Goal: Navigation & Orientation: Find specific page/section

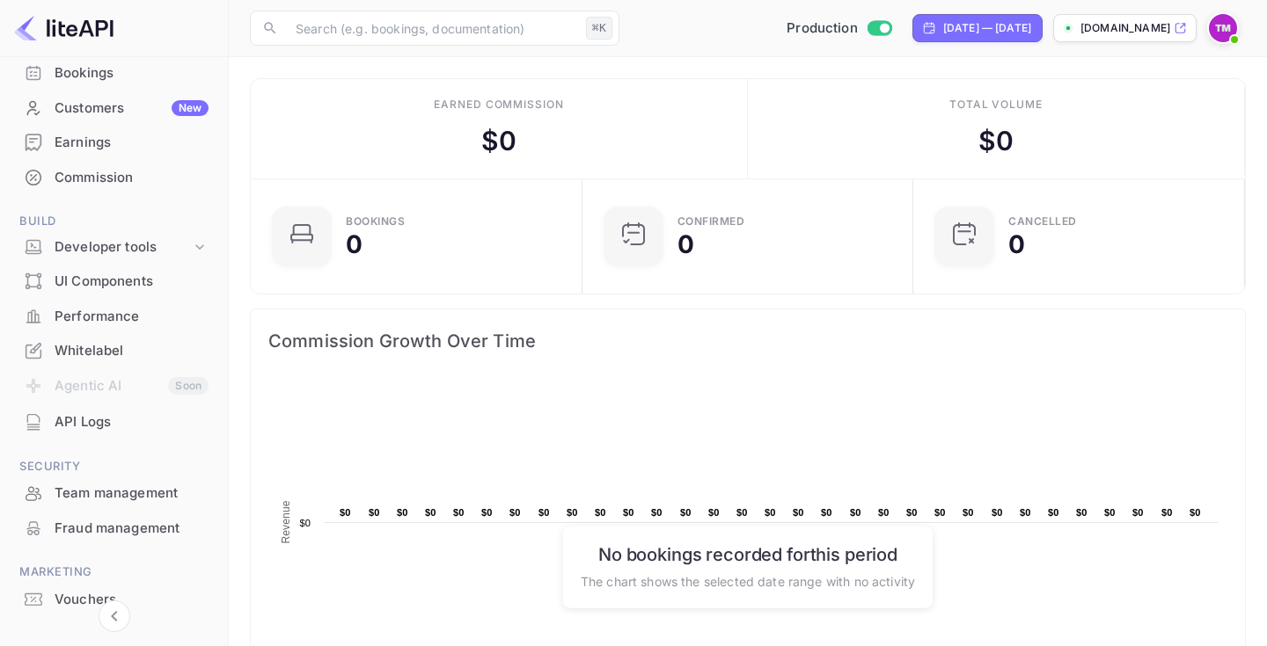
scroll to position [131, 0]
click at [142, 136] on div "Earnings" at bounding box center [132, 145] width 154 height 20
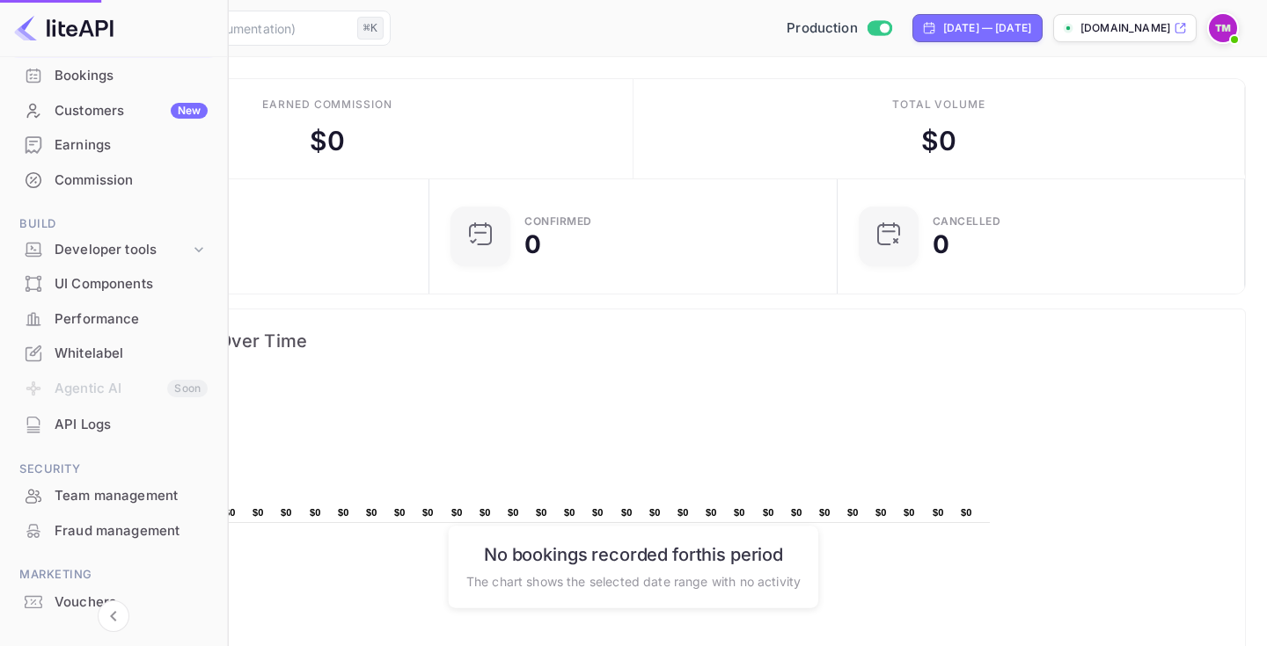
scroll to position [0, 0]
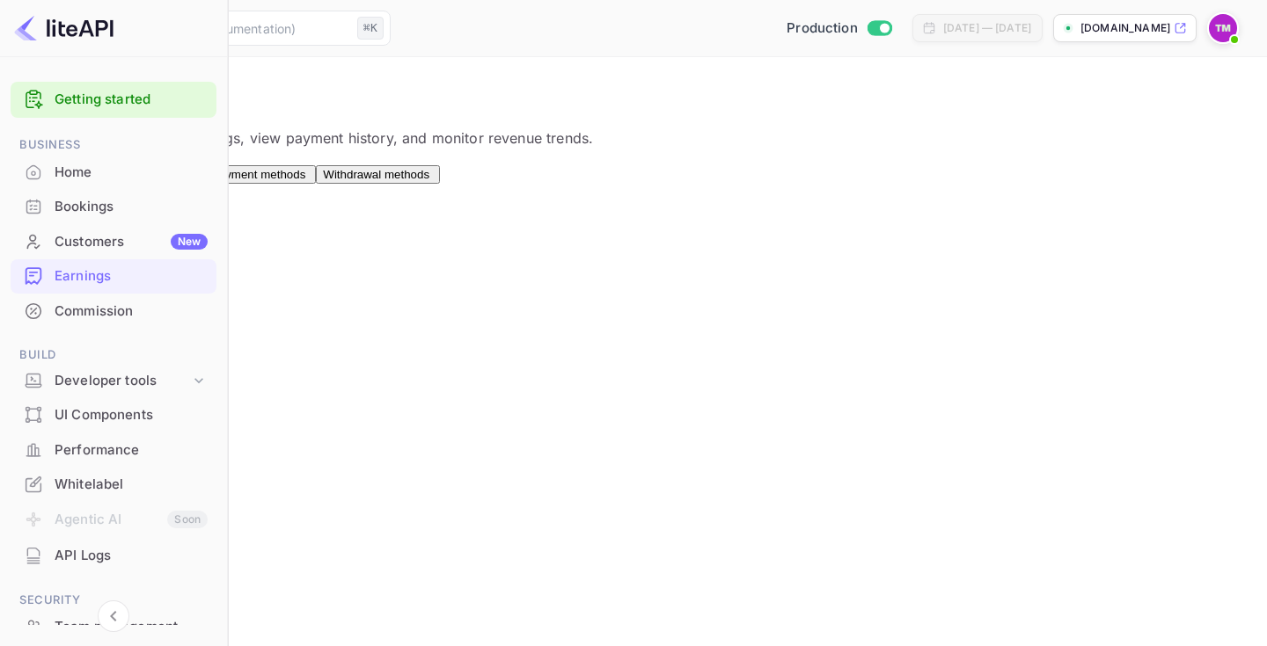
click at [15, 258] on div "Customers New" at bounding box center [114, 242] width 206 height 34
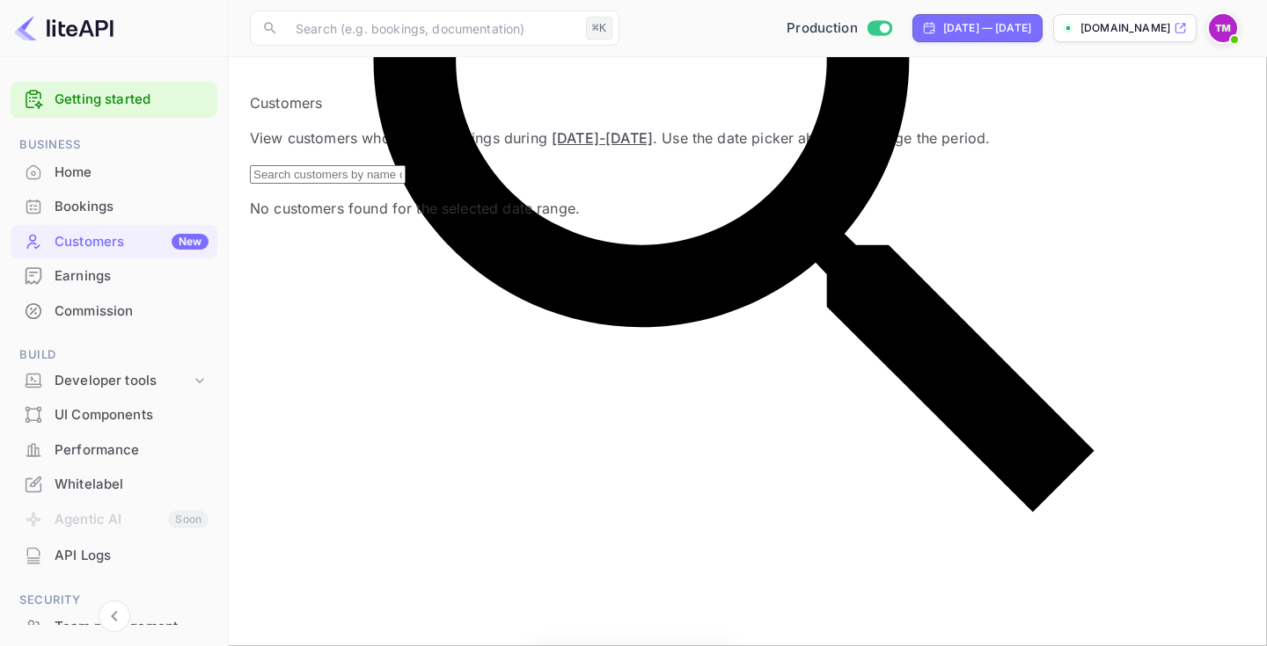
click at [95, 171] on div "Home" at bounding box center [132, 173] width 154 height 20
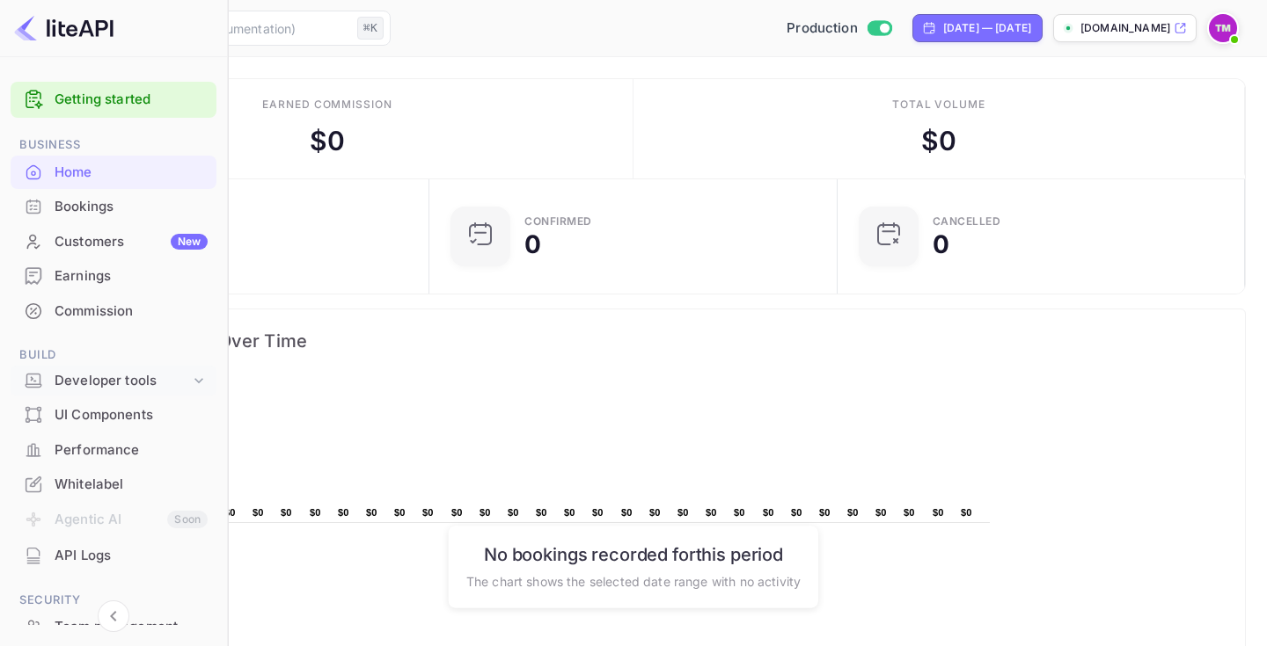
click at [200, 372] on icon at bounding box center [199, 381] width 18 height 18
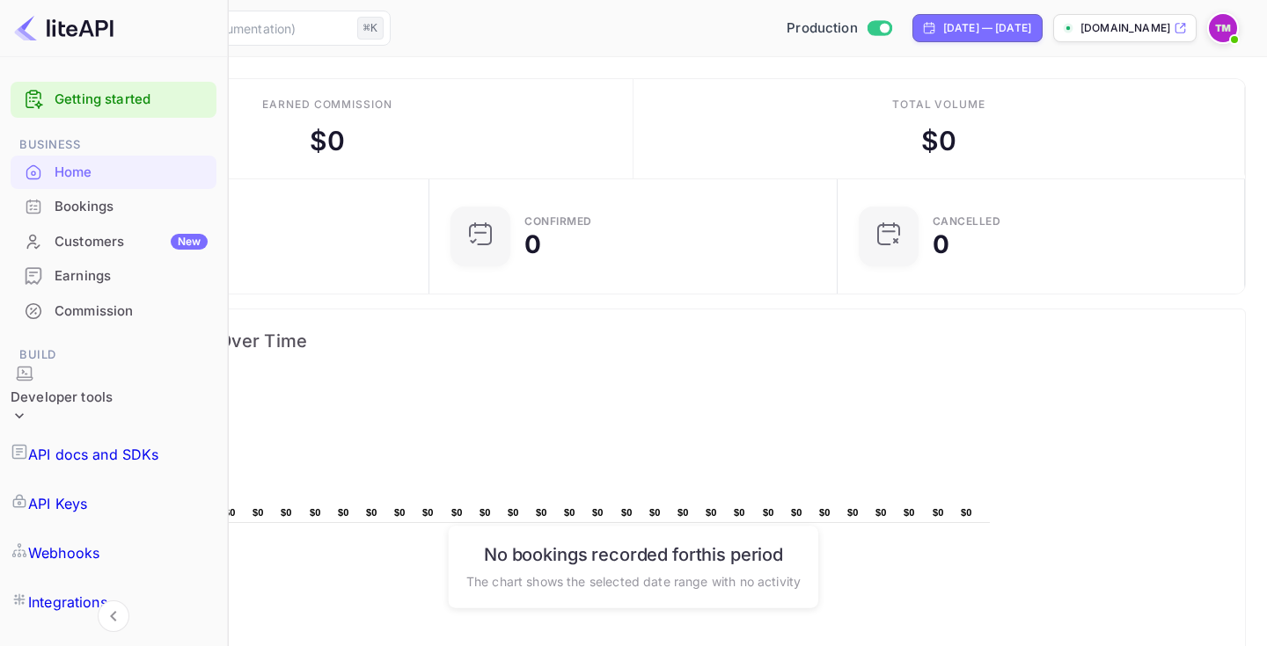
click at [28, 407] on icon at bounding box center [20, 416] width 18 height 18
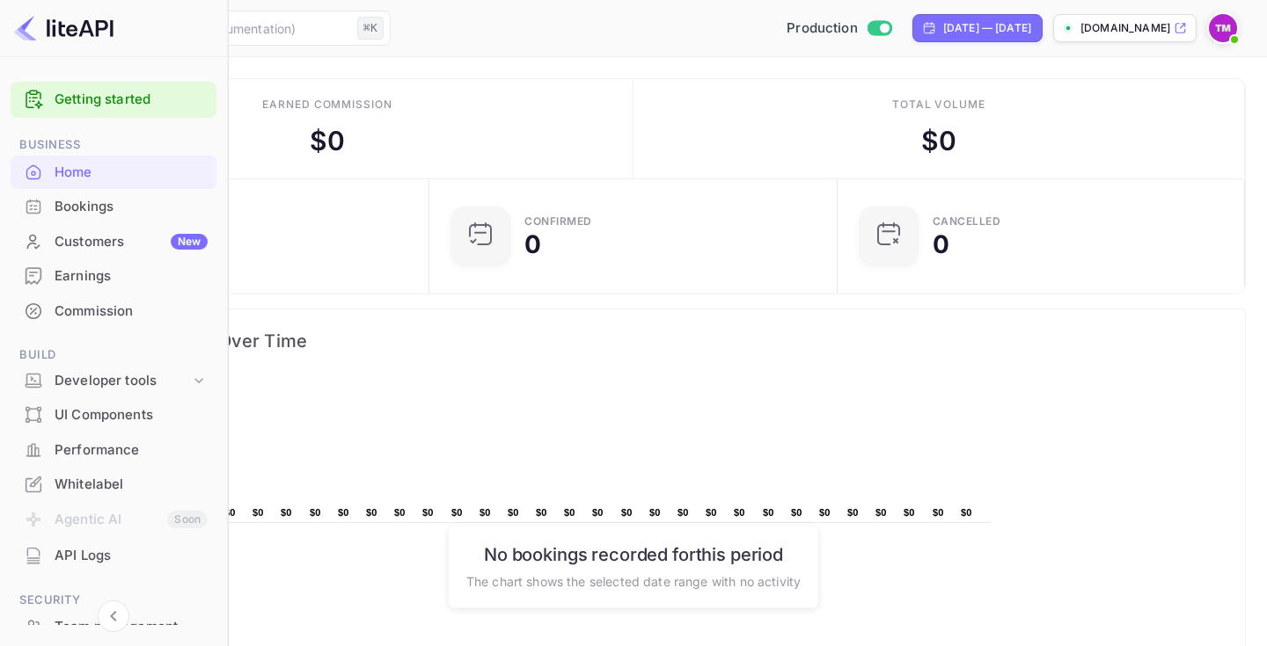
click at [129, 99] on link "Getting started" at bounding box center [131, 100] width 153 height 20
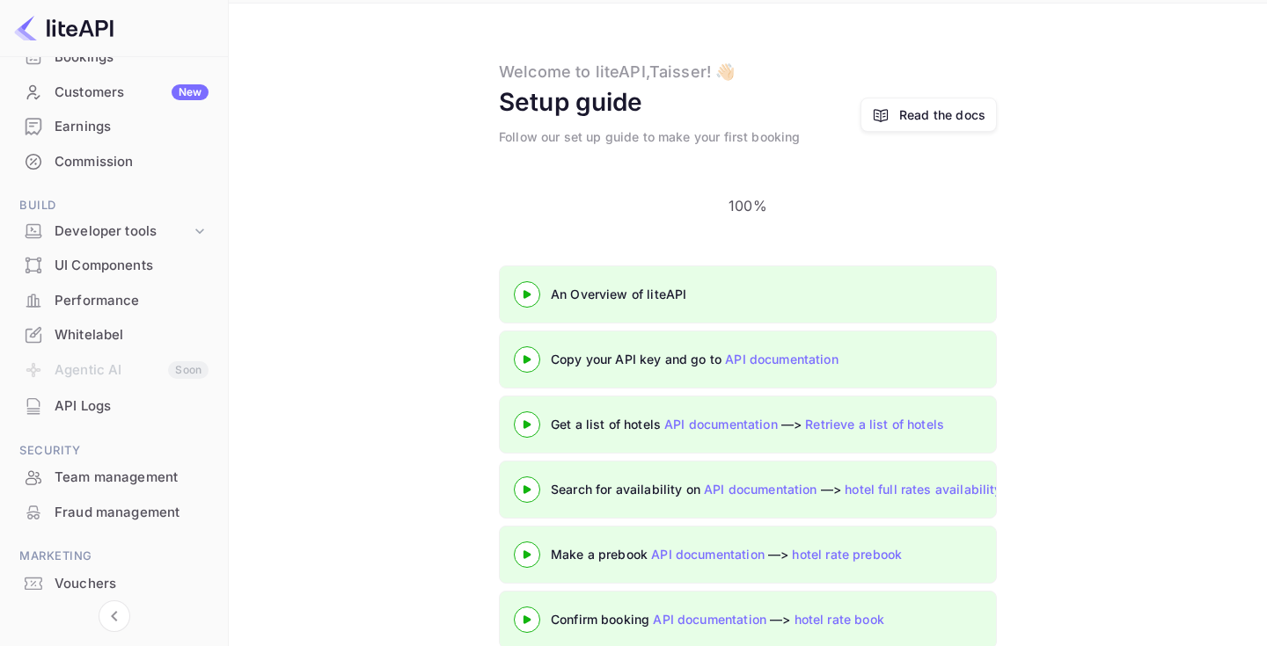
scroll to position [201, 0]
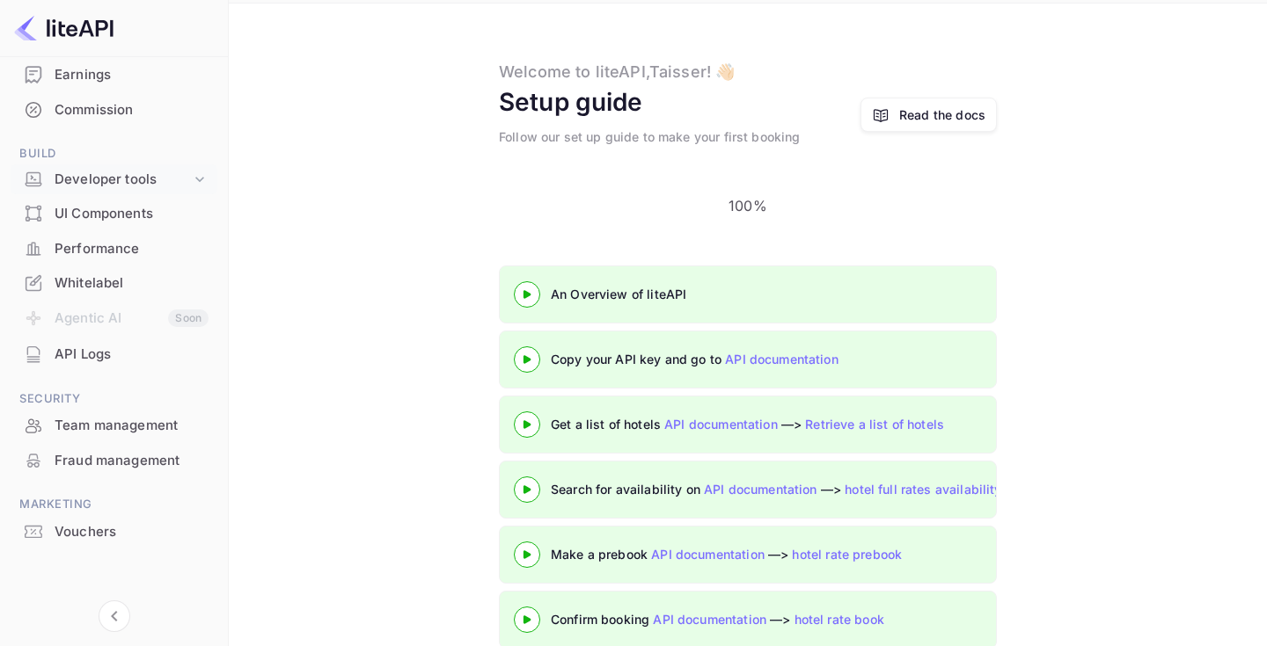
click at [184, 168] on div "Developer tools" at bounding box center [114, 179] width 207 height 31
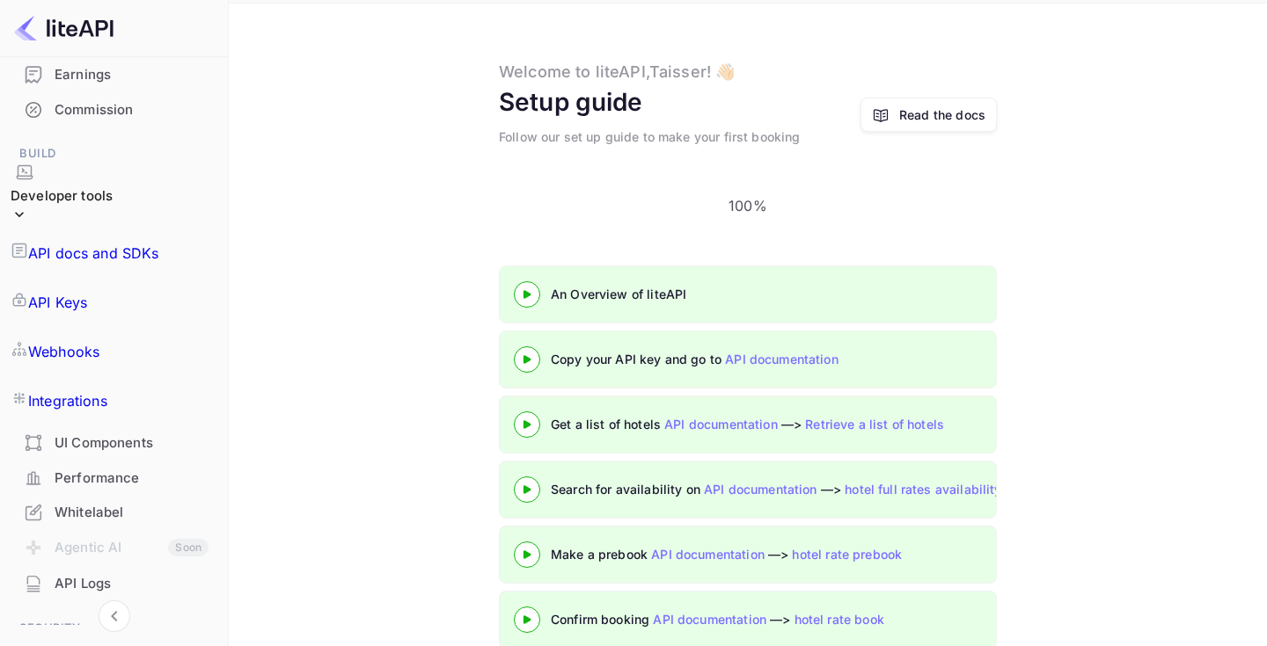
scroll to position [0, 0]
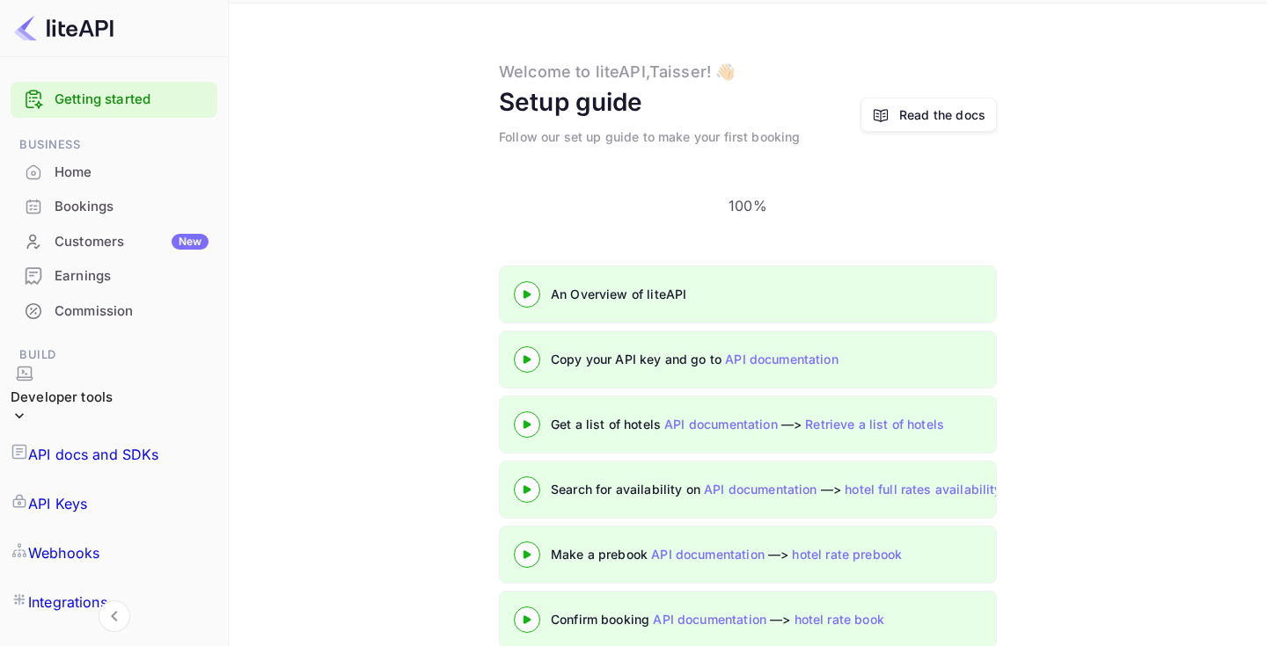
click at [149, 180] on div "Home" at bounding box center [132, 173] width 154 height 20
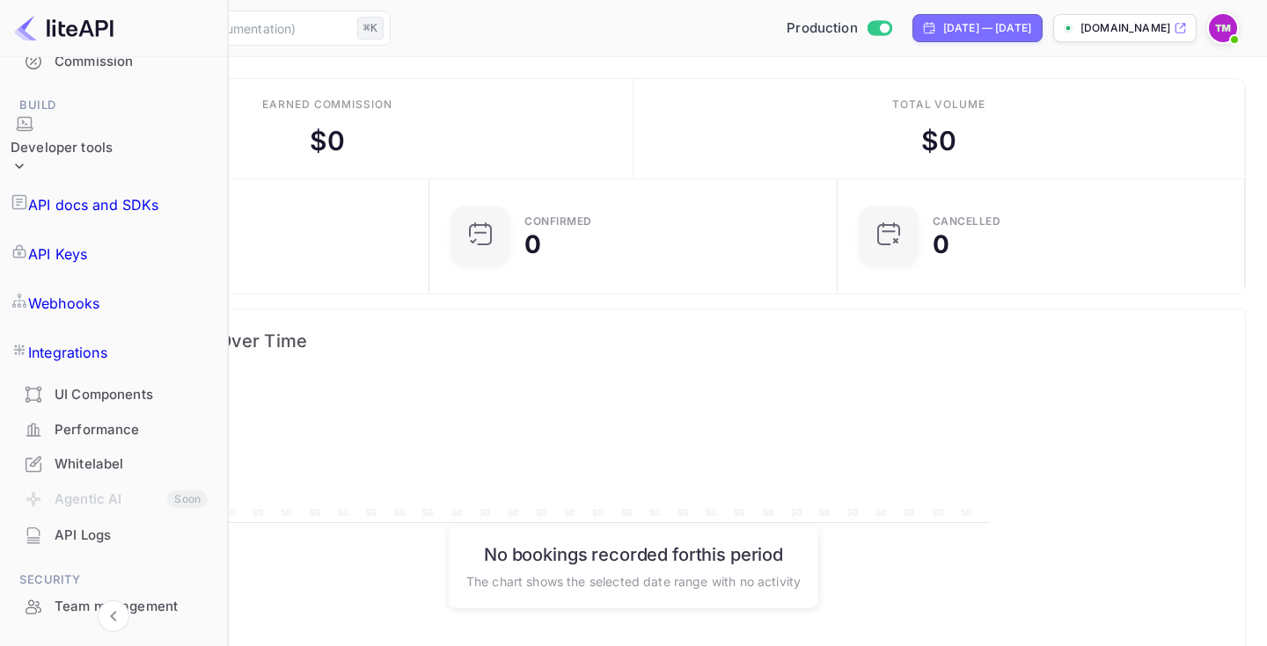
scroll to position [273, 0]
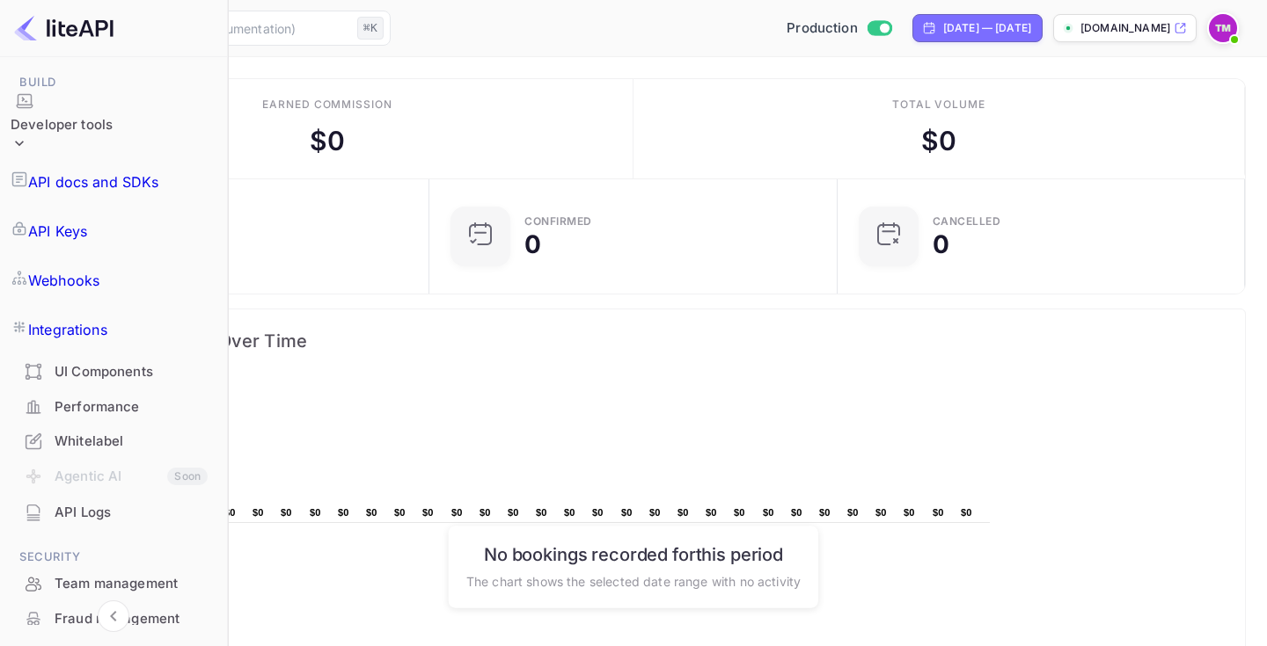
click at [126, 432] on div "Whitelabel" at bounding box center [131, 442] width 153 height 20
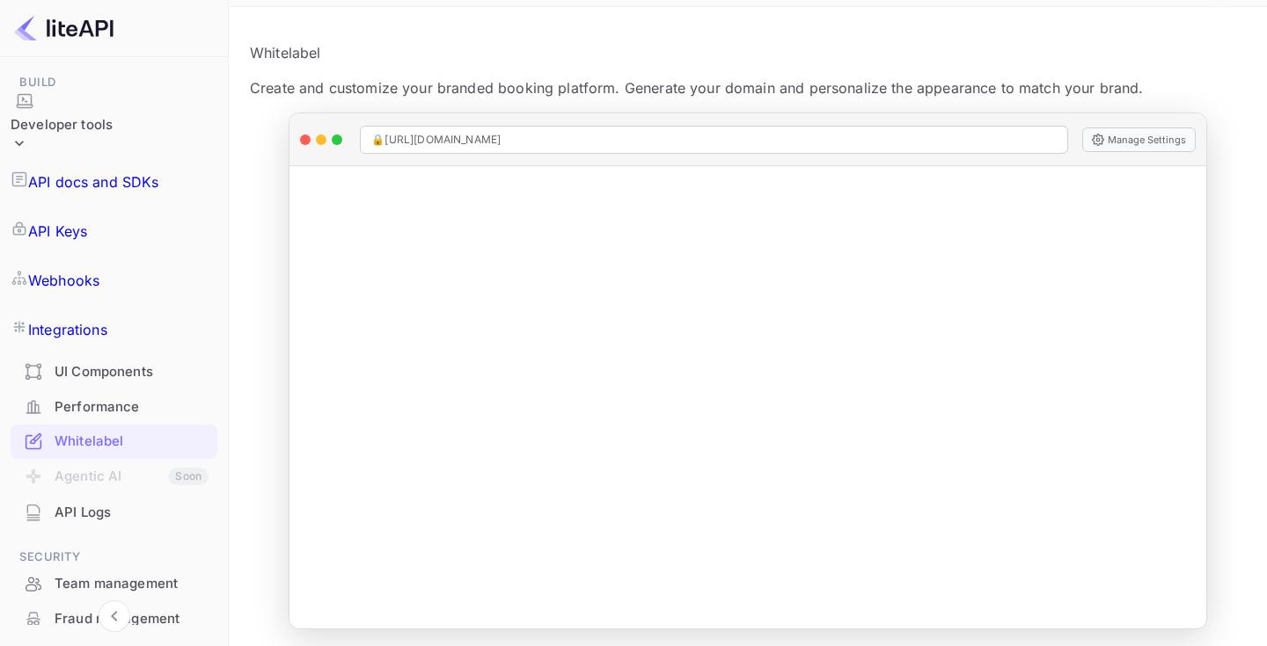
scroll to position [310, 0]
